Goal: Task Accomplishment & Management: Complete application form

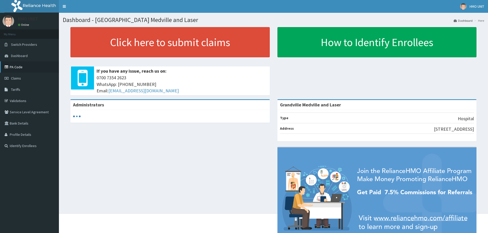
click at [26, 68] on link "PA Code" at bounding box center [29, 66] width 59 height 11
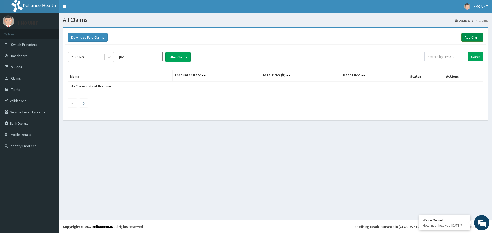
click at [468, 37] on link "Add Claim" at bounding box center [472, 37] width 22 height 9
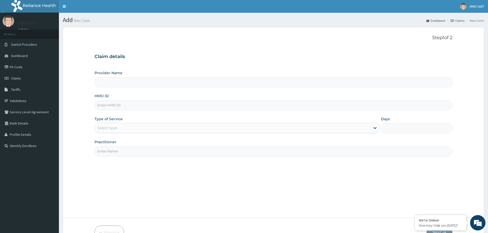
click at [123, 81] on input "Provider Name" at bounding box center [274, 82] width 358 height 10
click at [112, 106] on input "HMO ID" at bounding box center [274, 105] width 358 height 10
type input "Grandville Medville and Laser"
type input "s"
click at [110, 105] on input "SWQ/1004/a" at bounding box center [274, 105] width 358 height 10
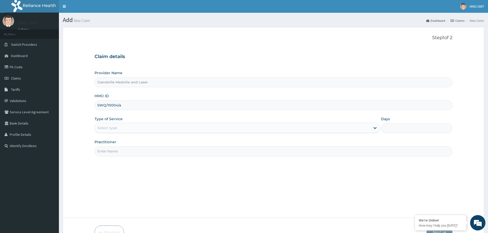
type input "SWQ/10004/a"
click at [116, 130] on div "Select type" at bounding box center [107, 128] width 20 height 5
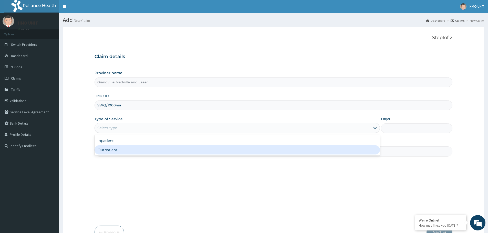
click at [109, 152] on div "Outpatient" at bounding box center [237, 150] width 285 height 9
type input "1"
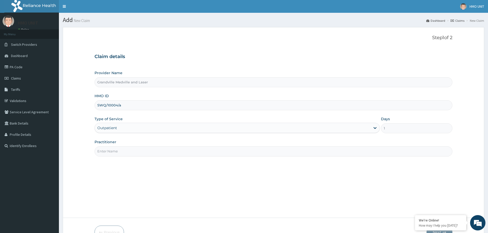
click at [108, 148] on input "Practitioner" at bounding box center [274, 152] width 358 height 10
type input "d"
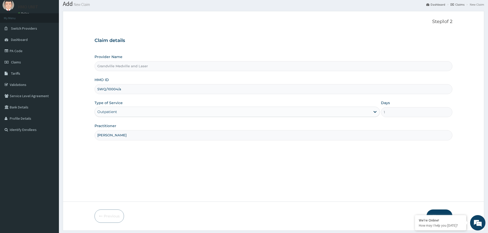
scroll to position [31, 0]
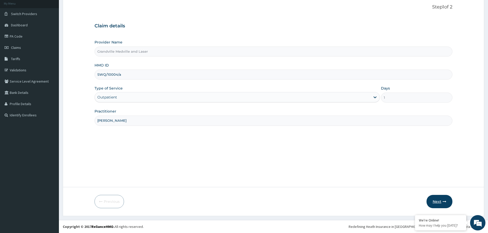
type input "Dr Babalola"
click at [438, 200] on button "Next" at bounding box center [440, 201] width 26 height 13
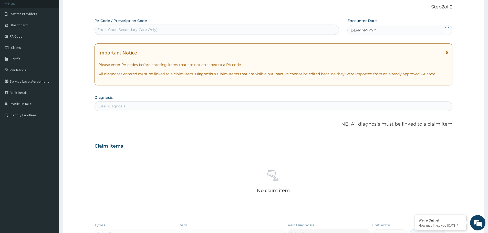
click at [120, 33] on div "Enter Code(Secondary Care Only)" at bounding box center [217, 30] width 244 height 8
paste input "PA/AC6063"
type input "PA/AC6063"
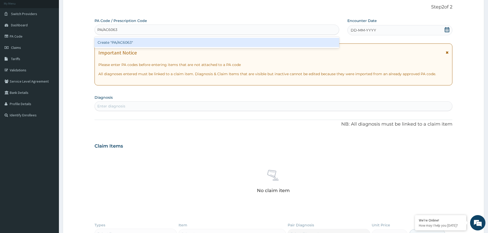
click at [160, 40] on div "Create "PA/AC6063"" at bounding box center [217, 42] width 245 height 9
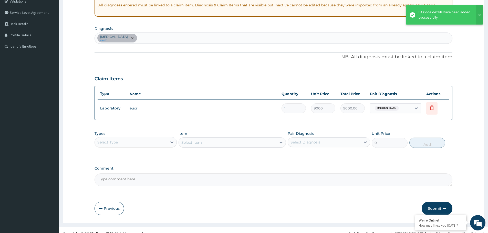
scroll to position [107, 0]
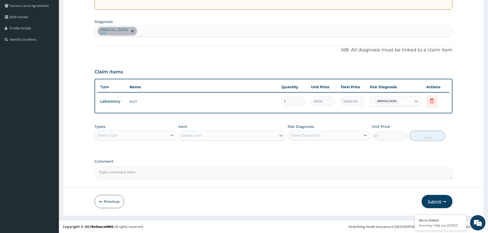
click at [441, 204] on button "Submit" at bounding box center [437, 201] width 31 height 13
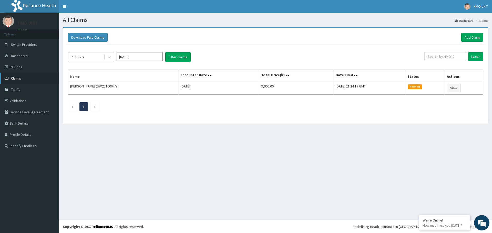
click at [31, 80] on link "Claims" at bounding box center [29, 78] width 59 height 11
click at [109, 59] on icon at bounding box center [109, 57] width 5 height 5
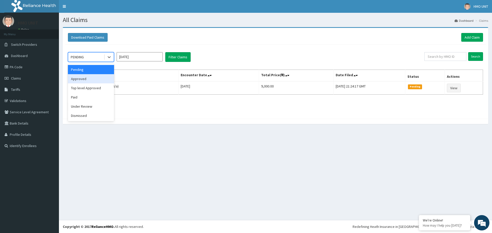
click at [98, 77] on div "Approved" at bounding box center [91, 78] width 46 height 9
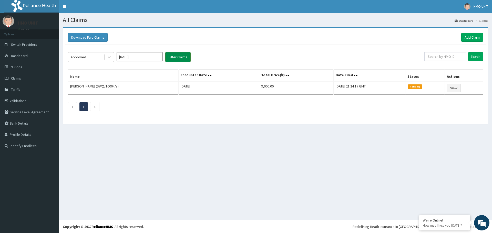
click at [185, 59] on button "Filter Claims" at bounding box center [177, 57] width 25 height 10
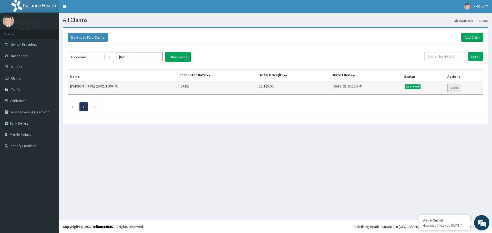
click at [457, 86] on link "View" at bounding box center [454, 88] width 14 height 9
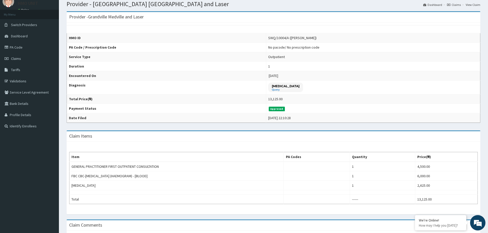
scroll to position [26, 0]
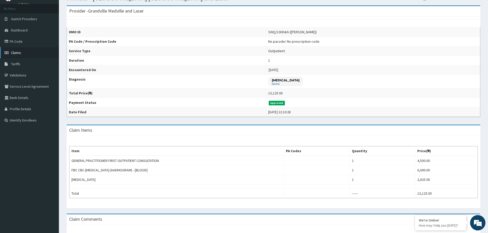
click at [16, 51] on span "Claims" at bounding box center [16, 52] width 10 height 5
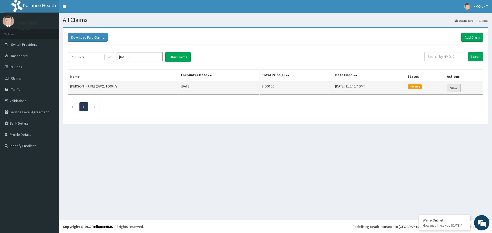
click at [451, 91] on link "View" at bounding box center [454, 88] width 14 height 9
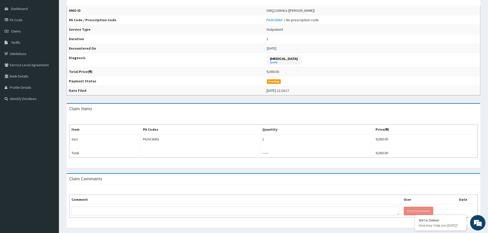
scroll to position [51, 0]
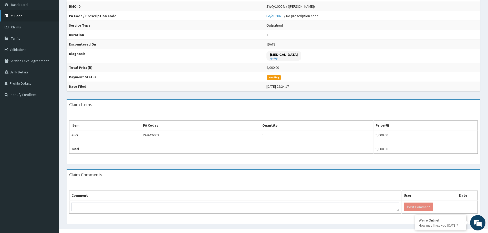
click at [22, 17] on link "PA Code" at bounding box center [29, 15] width 59 height 11
